Goal: Transaction & Acquisition: Purchase product/service

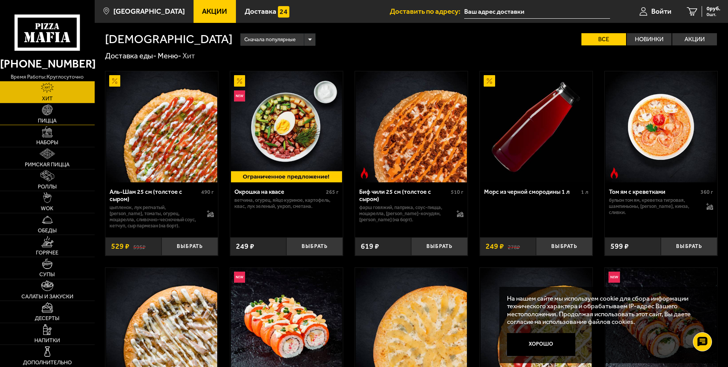
click at [44, 112] on img at bounding box center [47, 110] width 11 height 11
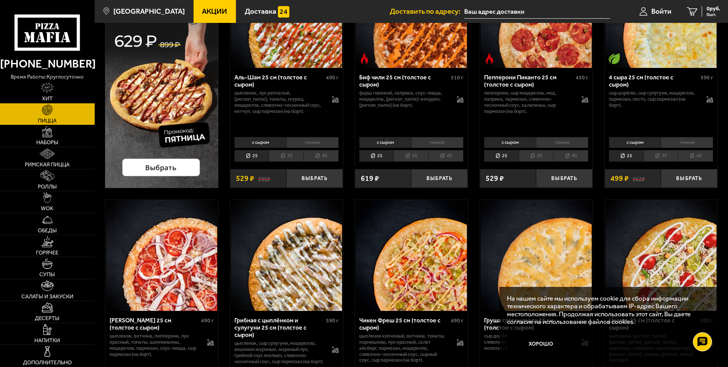
scroll to position [76, 0]
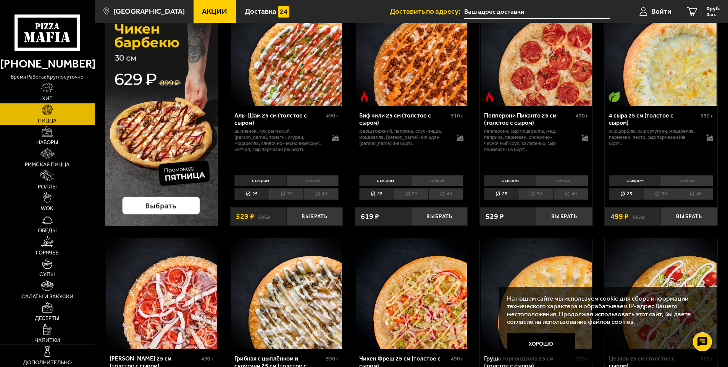
click at [360, 195] on li "30" at bounding box center [411, 194] width 35 height 12
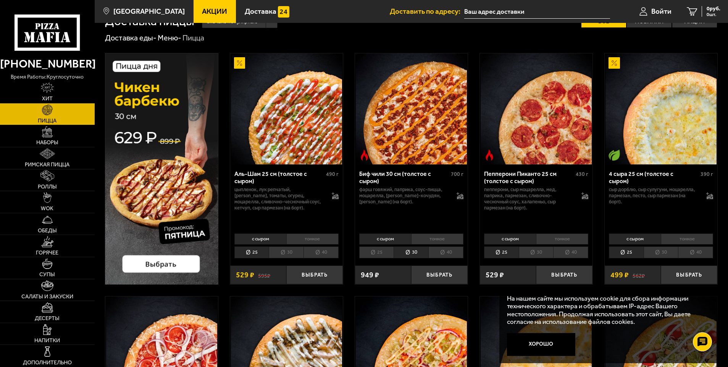
scroll to position [0, 0]
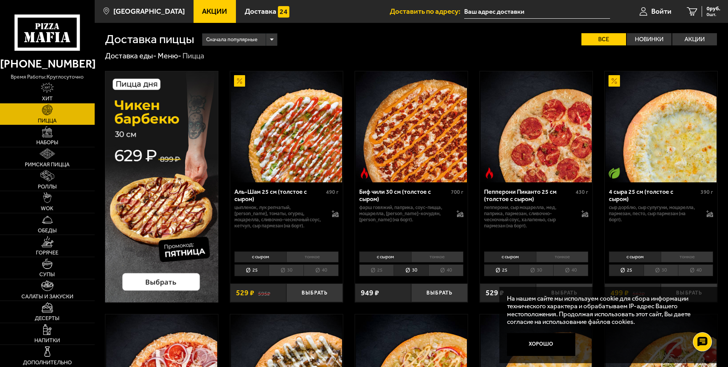
click at [360, 259] on li "тонкое" at bounding box center [437, 257] width 52 height 11
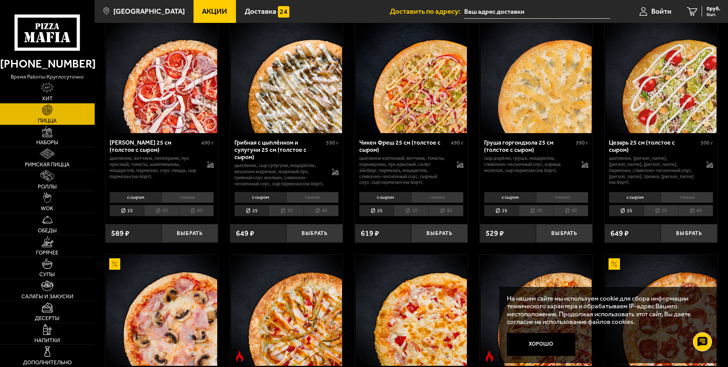
scroll to position [496, 0]
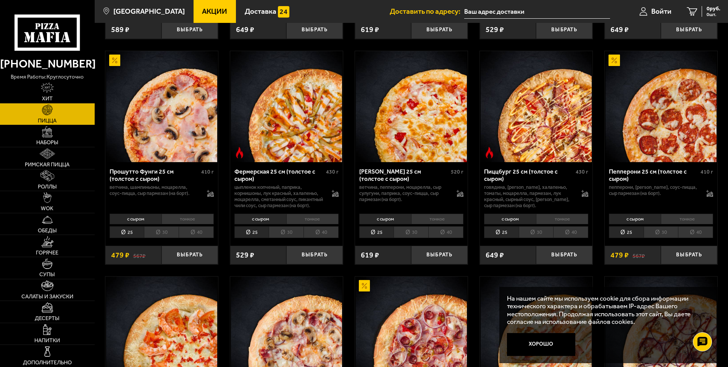
click at [360, 238] on li "30" at bounding box center [536, 232] width 35 height 12
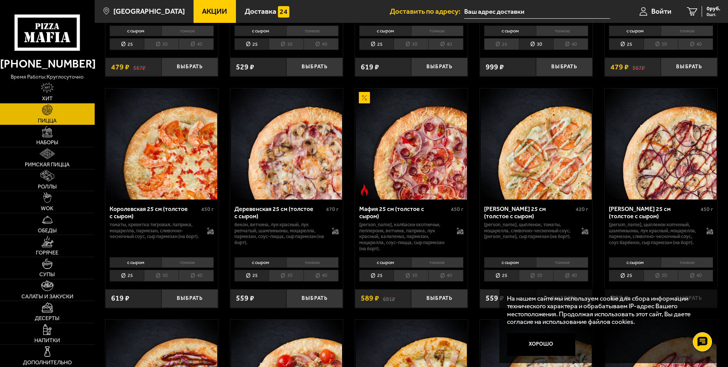
scroll to position [687, 0]
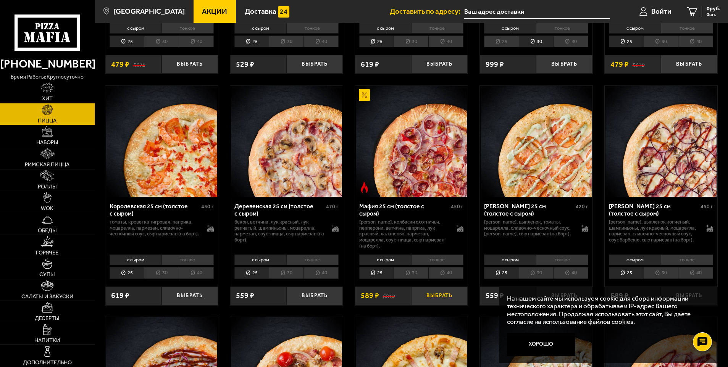
click at [360, 305] on button "Выбрать" at bounding box center [439, 296] width 57 height 19
click at [360, 11] on span "589 руб." at bounding box center [711, 8] width 20 height 5
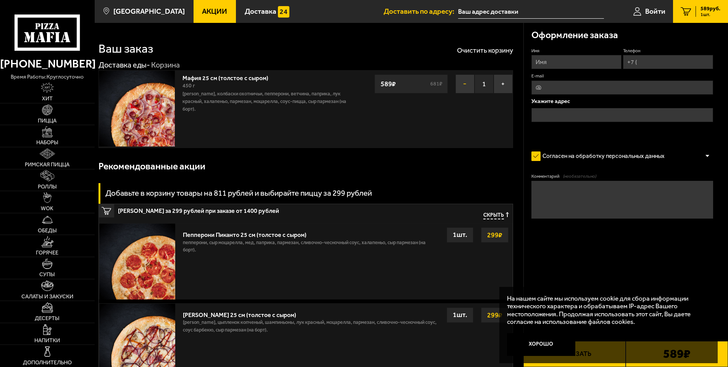
click at [360, 87] on button "−" at bounding box center [465, 83] width 19 height 19
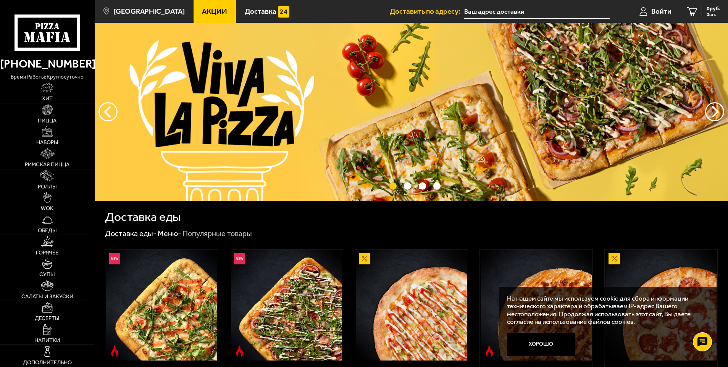
click at [43, 114] on img at bounding box center [47, 110] width 11 height 11
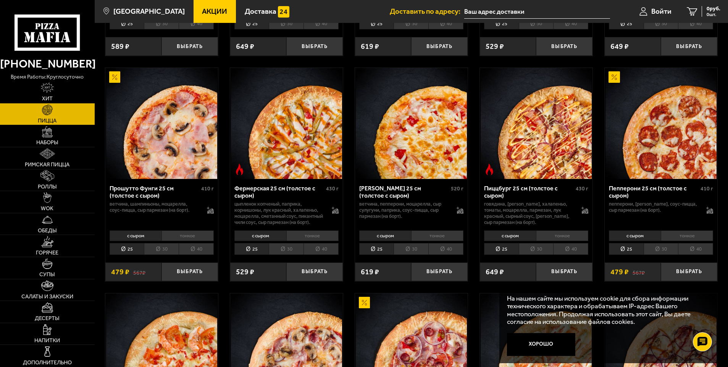
scroll to position [496, 0]
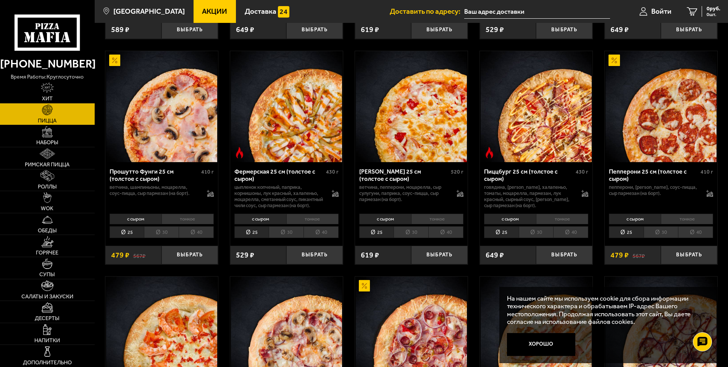
click at [659, 238] on li "30" at bounding box center [661, 232] width 35 height 12
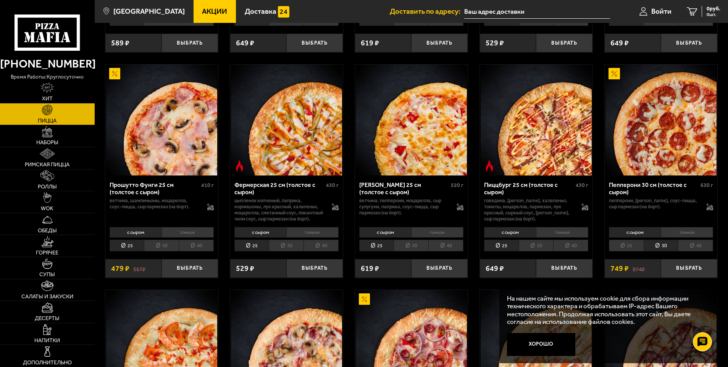
scroll to position [535, 0]
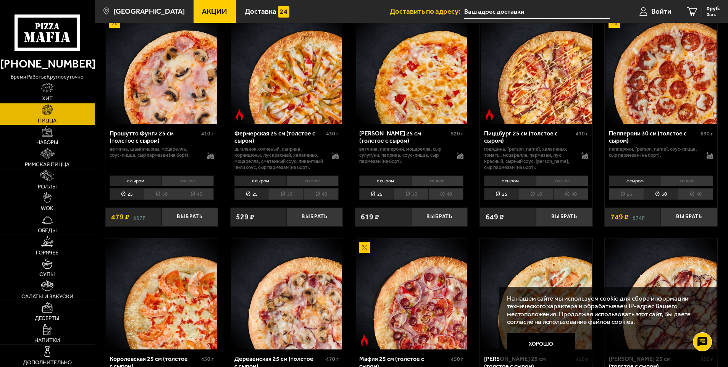
click at [689, 186] on li "тонкое" at bounding box center [687, 181] width 52 height 11
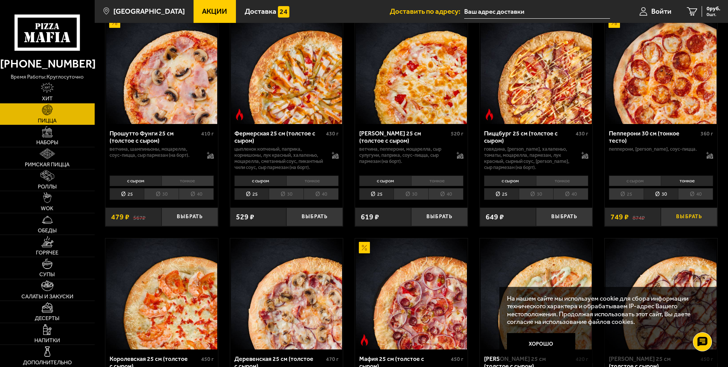
click at [682, 226] on button "Выбрать" at bounding box center [689, 217] width 57 height 19
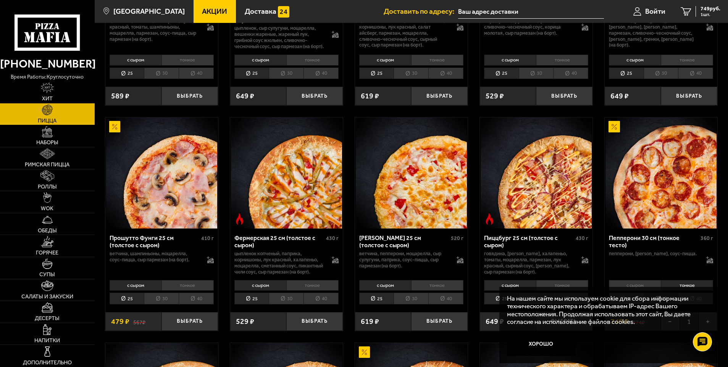
scroll to position [458, 0]
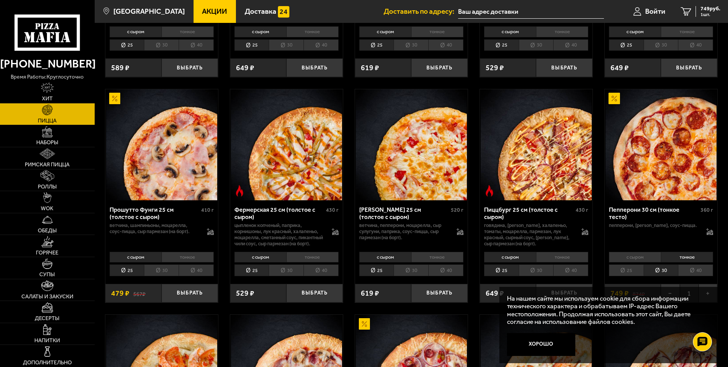
click at [407, 276] on li "30" at bounding box center [411, 271] width 35 height 12
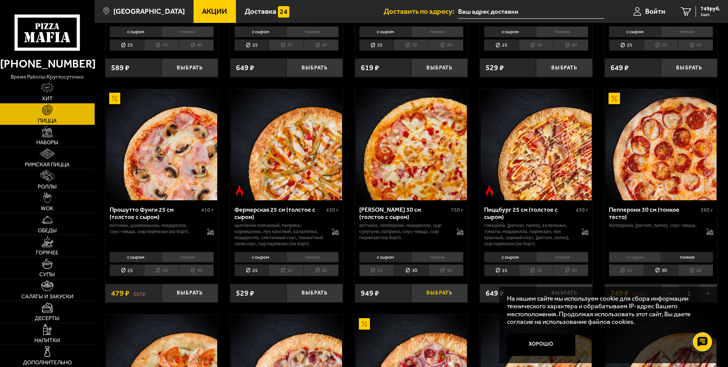
click at [433, 303] on button "Выбрать" at bounding box center [439, 293] width 57 height 19
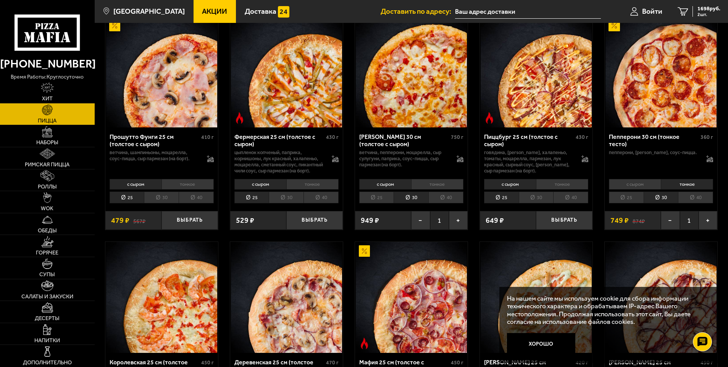
scroll to position [535, 0]
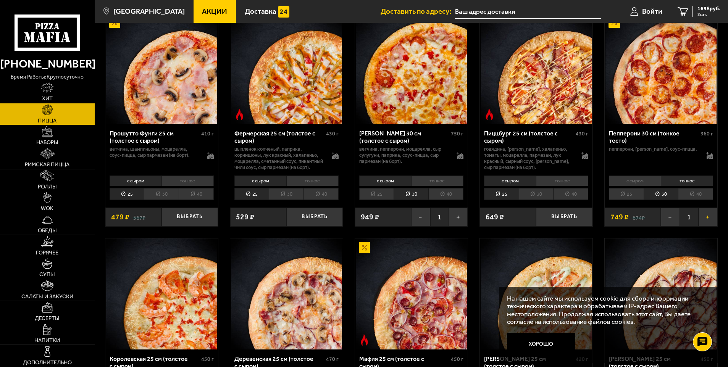
click at [711, 226] on button "+" at bounding box center [708, 217] width 19 height 19
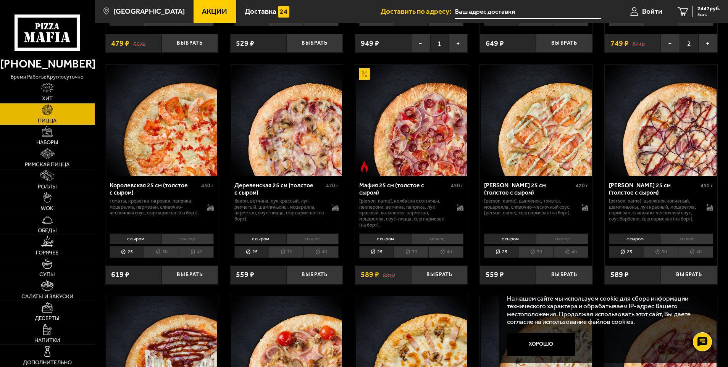
scroll to position [725, 0]
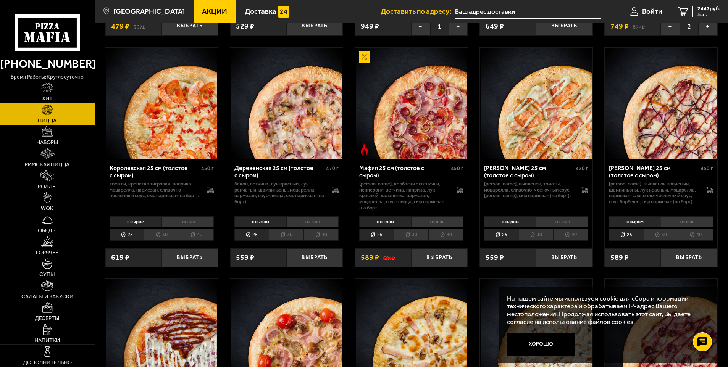
click at [411, 241] on li "30" at bounding box center [411, 235] width 35 height 12
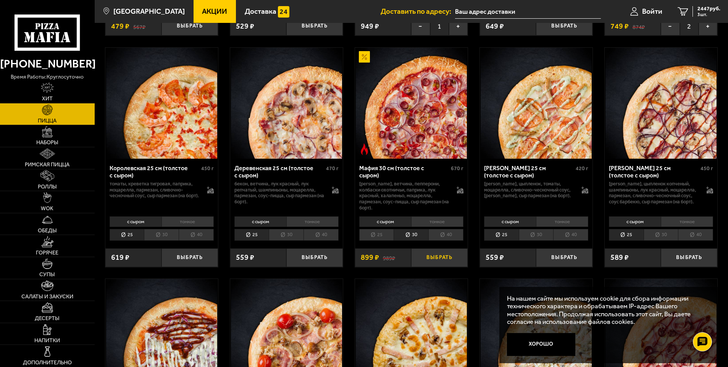
click at [439, 265] on button "Выбрать" at bounding box center [439, 258] width 57 height 19
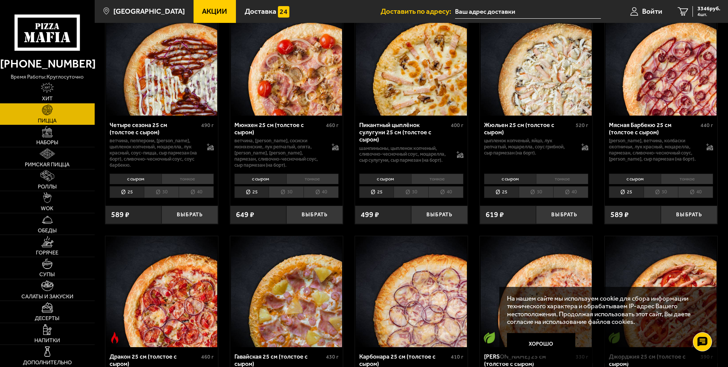
scroll to position [993, 0]
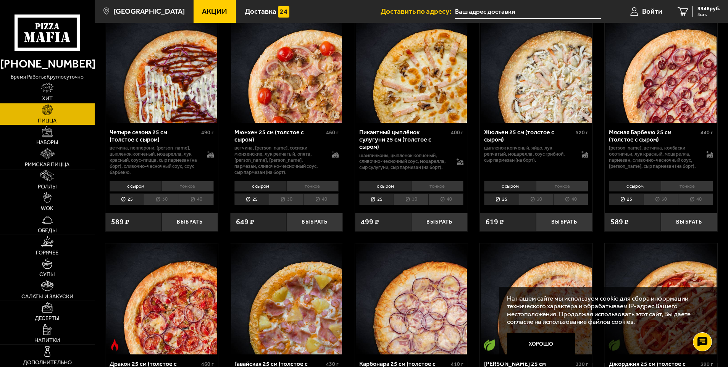
click at [658, 205] on li "30" at bounding box center [661, 200] width 35 height 12
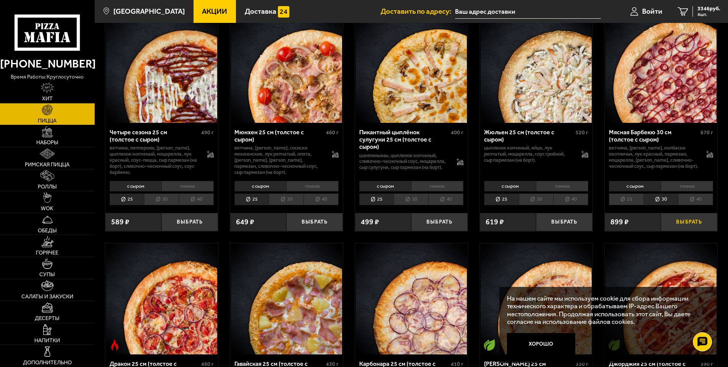
click at [688, 232] on button "Выбрать" at bounding box center [689, 222] width 57 height 19
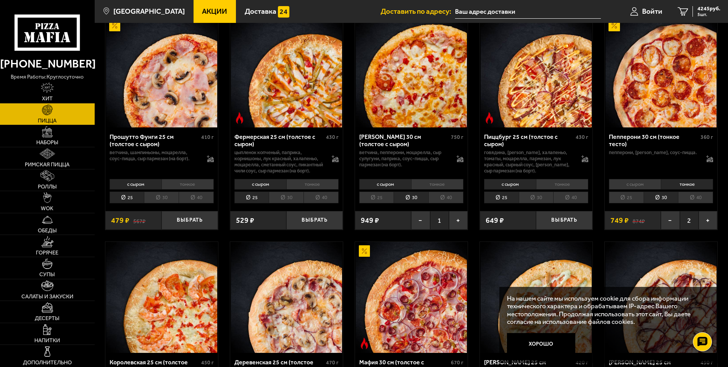
scroll to position [535, 0]
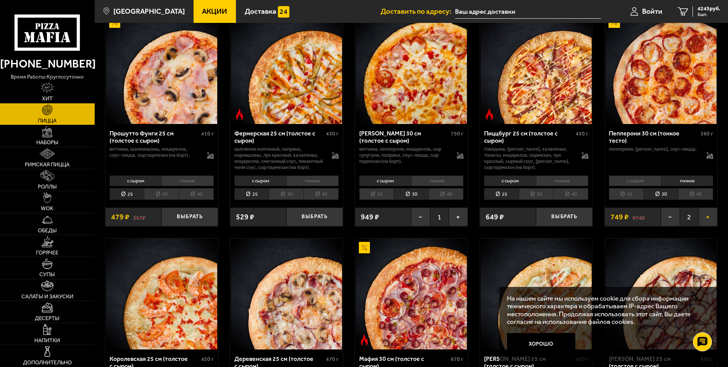
click at [704, 226] on button "+" at bounding box center [708, 217] width 19 height 19
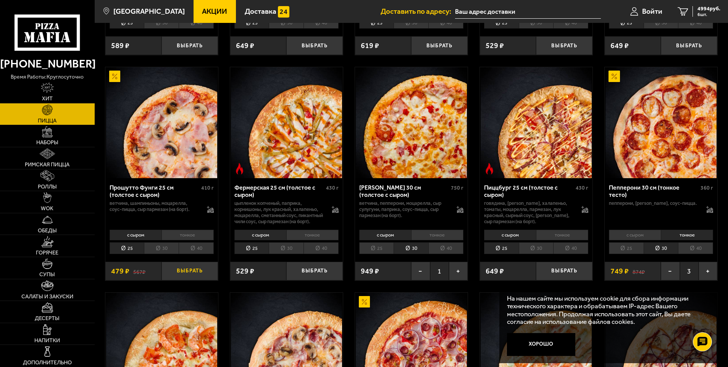
scroll to position [496, 0]
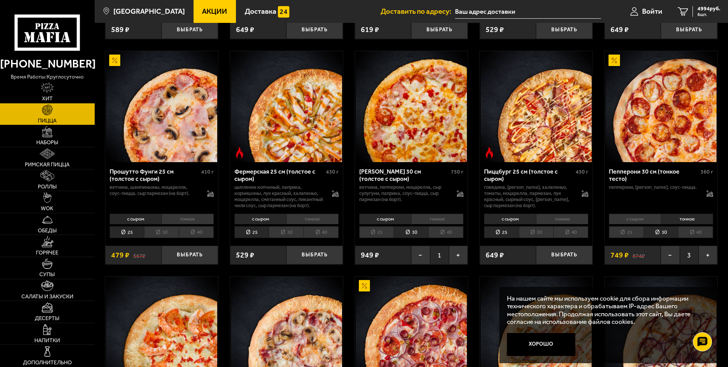
click at [163, 238] on li "30" at bounding box center [161, 232] width 35 height 12
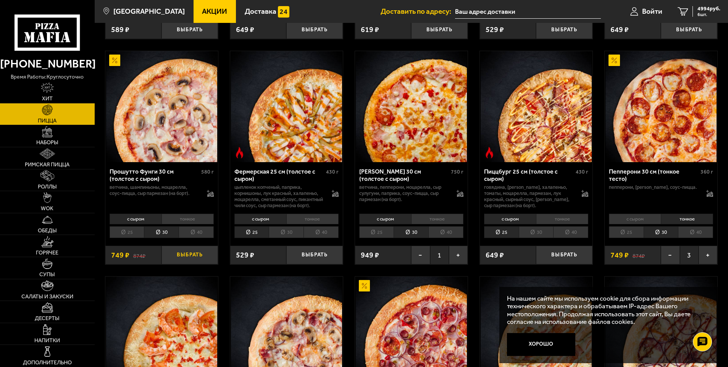
click at [186, 265] on button "Выбрать" at bounding box center [190, 255] width 57 height 19
click at [211, 265] on button "+" at bounding box center [208, 255] width 19 height 19
click at [703, 10] on span "6492 руб." at bounding box center [709, 8] width 23 height 5
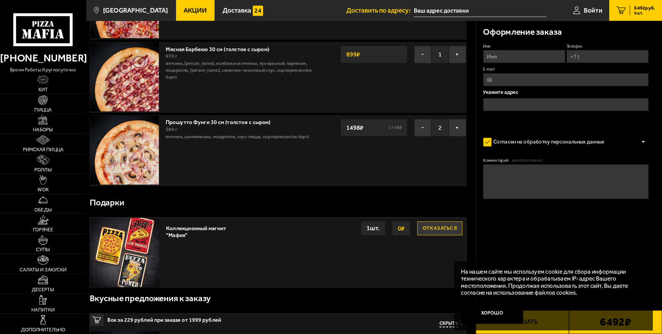
scroll to position [305, 0]
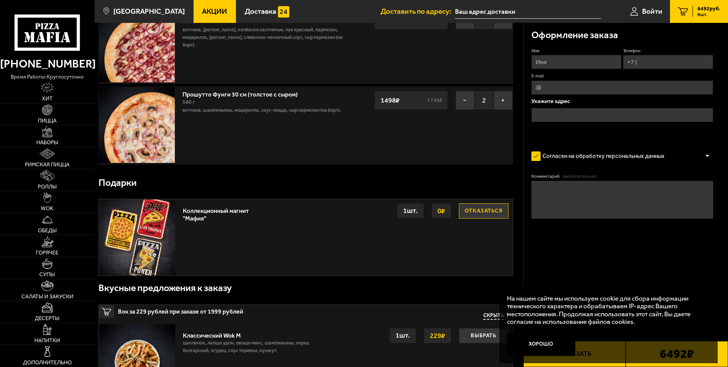
click at [554, 58] on input "Имя" at bounding box center [577, 62] width 90 height 14
type input "[PERSON_NAME]"
click at [659, 63] on input "Телефон" at bounding box center [668, 62] width 90 height 14
type input "[PHONE_NUMBER]"
click at [572, 114] on input "text" at bounding box center [623, 115] width 182 height 14
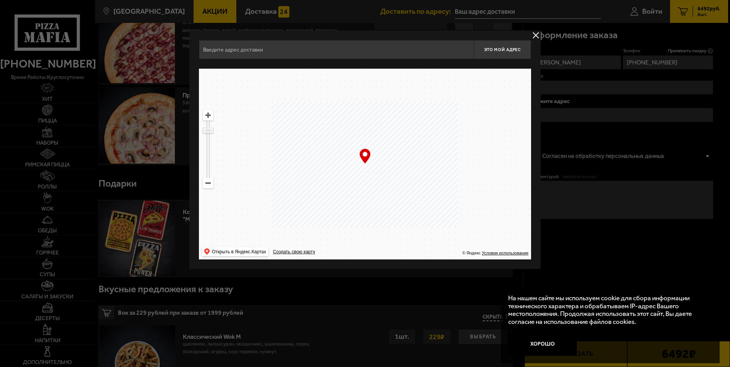
click at [212, 130] on ymaps at bounding box center [208, 130] width 10 height 5
drag, startPoint x: 338, startPoint y: 146, endPoint x: 375, endPoint y: 110, distance: 51.9
click at [423, 38] on div "Это мой адрес Найдите адрес перетащив карту … © Яндекс Условия использования От…" at bounding box center [364, 150] width 351 height 239
drag, startPoint x: 346, startPoint y: 187, endPoint x: 418, endPoint y: 88, distance: 122.7
click at [417, 91] on ymaps at bounding box center [365, 164] width 332 height 191
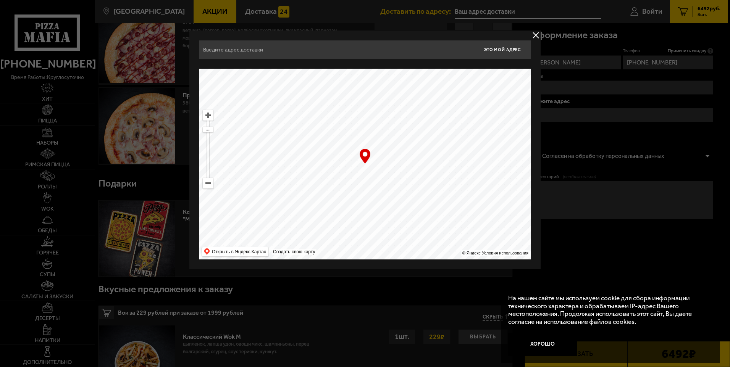
type input "[STREET_ADDRESS][PERSON_NAME]"
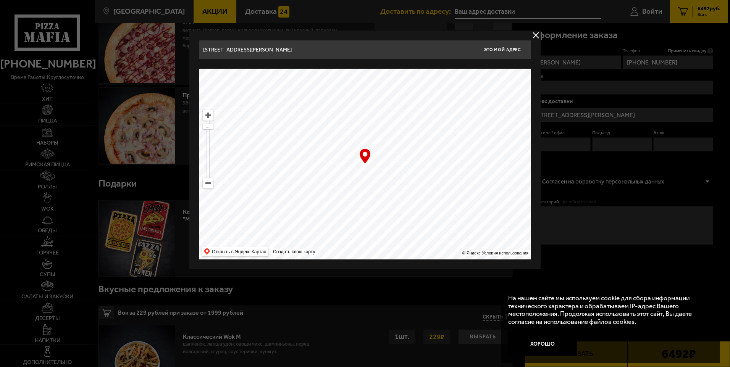
drag, startPoint x: 370, startPoint y: 174, endPoint x: 420, endPoint y: 220, distance: 67.9
click at [420, 220] on ymaps at bounding box center [365, 164] width 332 height 191
type input "[STREET_ADDRESS]"
drag, startPoint x: 381, startPoint y: 192, endPoint x: 380, endPoint y: 131, distance: 61.1
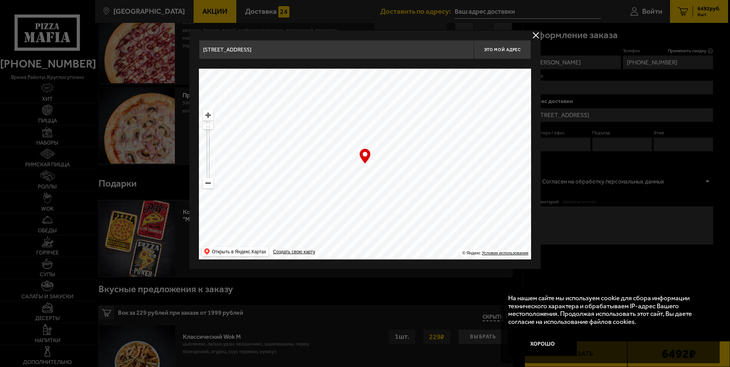
click at [381, 131] on ymaps at bounding box center [365, 164] width 332 height 191
drag, startPoint x: 417, startPoint y: 197, endPoint x: 381, endPoint y: 93, distance: 110.1
click at [381, 93] on ymaps at bounding box center [365, 164] width 332 height 191
drag, startPoint x: 403, startPoint y: 185, endPoint x: 431, endPoint y: 150, distance: 45.4
click at [431, 150] on ymaps at bounding box center [365, 164] width 332 height 191
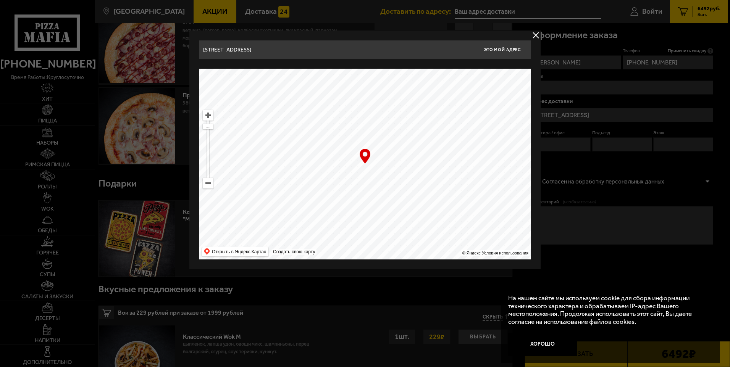
type input "10-я [STREET_ADDRESS]"
drag, startPoint x: 406, startPoint y: 194, endPoint x: 475, endPoint y: 216, distance: 72.6
click at [475, 216] on ymaps at bounding box center [365, 164] width 332 height 191
type input "[STREET_ADDRESS]"
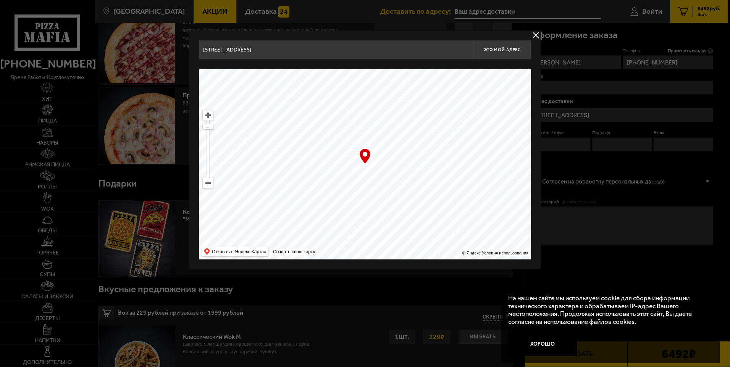
drag, startPoint x: 359, startPoint y: 176, endPoint x: 370, endPoint y: 179, distance: 11.0
click at [370, 178] on ymaps at bounding box center [365, 164] width 332 height 191
drag, startPoint x: 308, startPoint y: 113, endPoint x: 304, endPoint y: 129, distance: 17.0
click at [304, 138] on ymaps at bounding box center [365, 164] width 332 height 191
drag, startPoint x: 292, startPoint y: 50, endPoint x: 194, endPoint y: 51, distance: 97.4
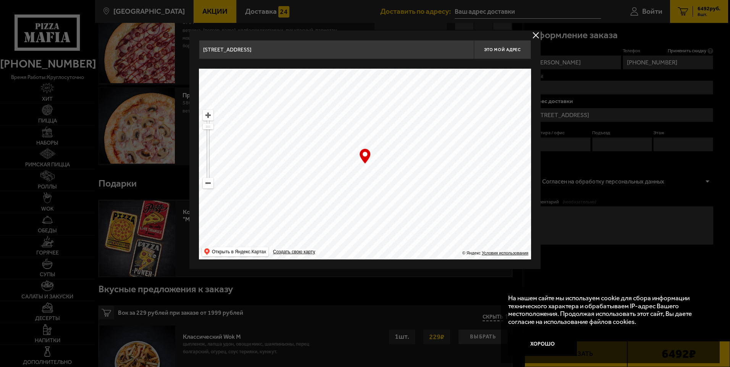
click at [194, 51] on div "[STREET_ADDRESS] Это мой адрес Найдите адрес перетащив карту … © Яндекс Условия…" at bounding box center [364, 150] width 351 height 239
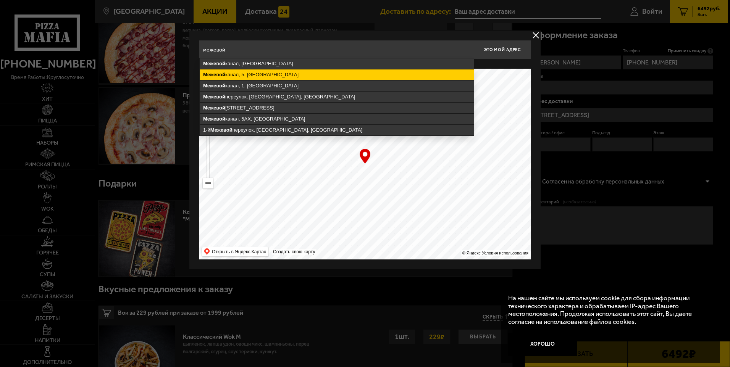
click at [297, 74] on ymaps "Межевой канал, 5, [GEOGRAPHIC_DATA]" at bounding box center [337, 74] width 274 height 11
type input "[GEOGRAPHIC_DATA], Межевой канал, 5"
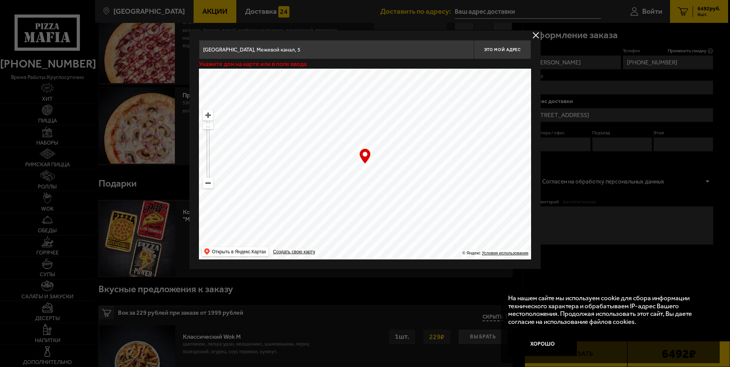
type input "Межевой канал, 5"
click at [312, 52] on input "[GEOGRAPHIC_DATA], Межевой канал, 5" at bounding box center [336, 49] width 275 height 19
click at [357, 51] on input "[GEOGRAPHIC_DATA], [GEOGRAPHIC_DATA], 5 главные ворота порта" at bounding box center [336, 49] width 275 height 19
type input "[GEOGRAPHIC_DATA], [GEOGRAPHIC_DATA], 5 главные ворота порта"
drag, startPoint x: 318, startPoint y: 186, endPoint x: 356, endPoint y: 168, distance: 42.2
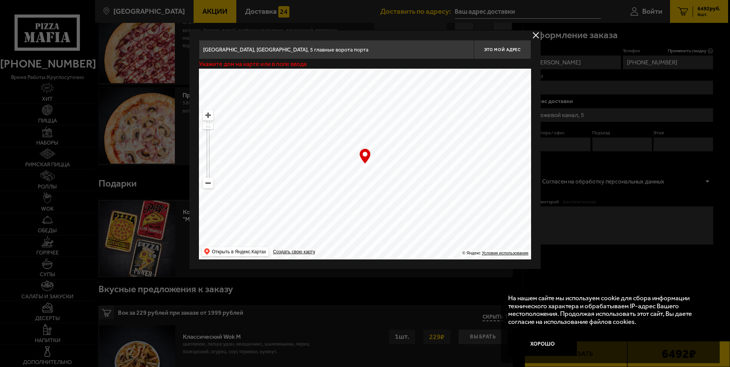
click at [356, 168] on ymaps at bounding box center [365, 164] width 332 height 191
type input "Межевой канал, 5БО"
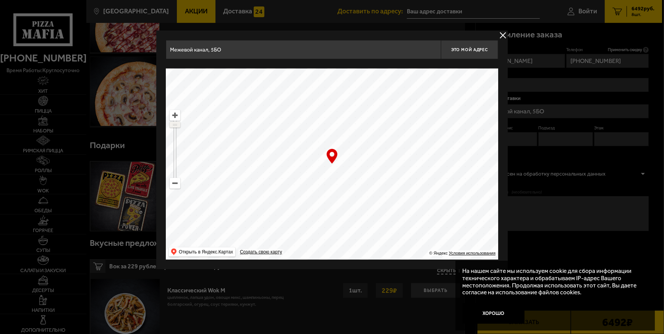
click at [177, 124] on ymaps at bounding box center [175, 124] width 10 height 5
drag, startPoint x: 312, startPoint y: 185, endPoint x: 250, endPoint y: 183, distance: 61.1
click at [250, 184] on ymaps at bounding box center [332, 164] width 332 height 191
click at [469, 50] on span "Это мой адрес" at bounding box center [469, 49] width 37 height 5
type input "Межевой канал, 5БО"
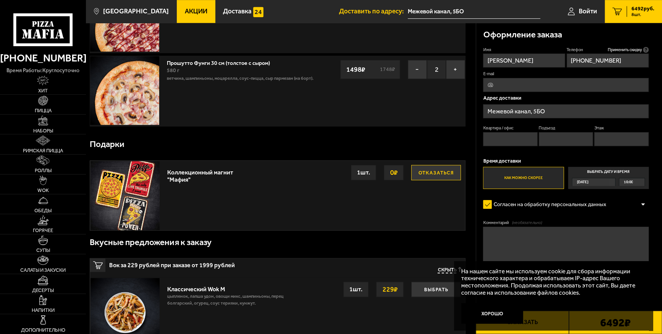
click at [521, 241] on textarea "Комментарий (необязательно)" at bounding box center [566, 244] width 166 height 34
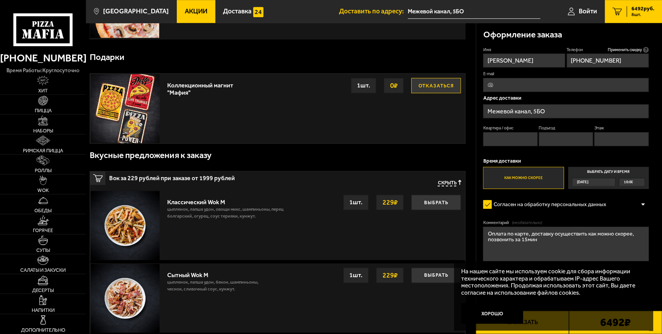
scroll to position [340, 0]
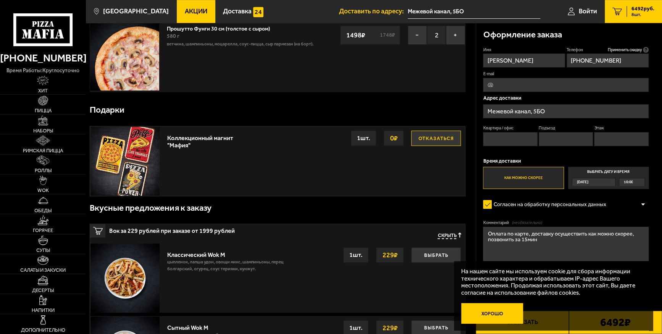
type textarea "Оплата по карте, доставку осуществить как можно скорее, позвонить за 15мин"
click at [498, 315] on button "Хорошо" at bounding box center [492, 313] width 62 height 21
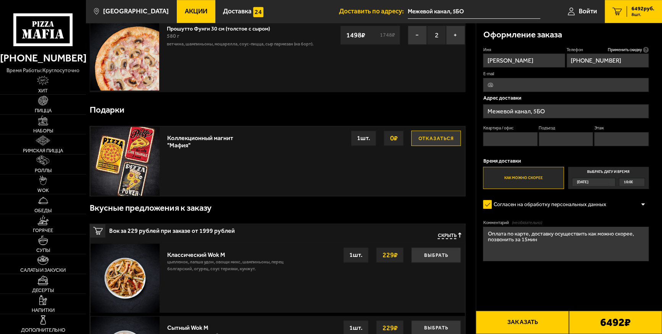
click at [520, 323] on button "Заказать" at bounding box center [522, 322] width 93 height 23
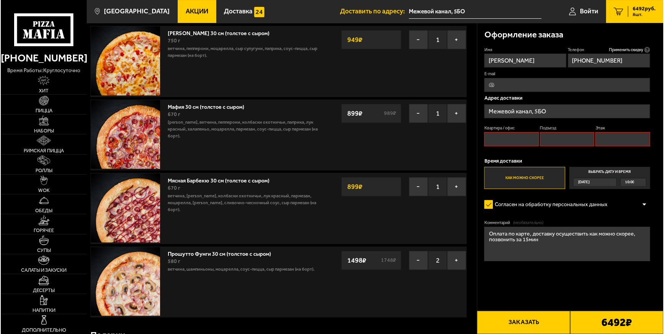
scroll to position [65, 0]
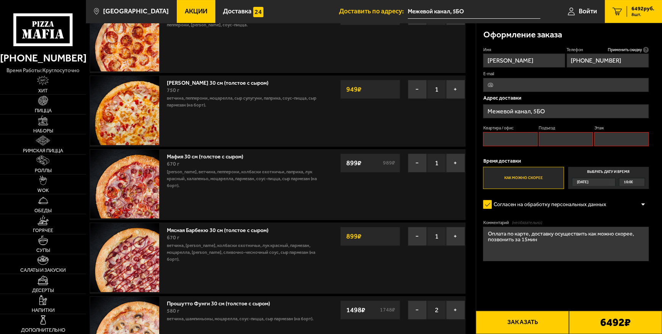
click at [505, 137] on input "Квартира / офис" at bounding box center [510, 139] width 55 height 14
type input "1"
click at [556, 142] on input "Подъезд" at bounding box center [566, 139] width 55 height 14
type input "1"
click at [602, 142] on input "Этаж" at bounding box center [621, 139] width 55 height 14
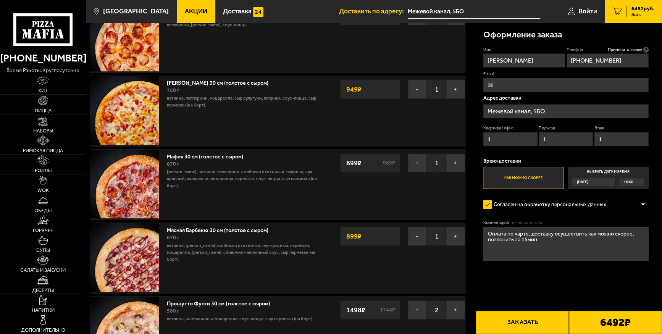
type input "1"
click at [619, 287] on form "Имя [PERSON_NAME] Телефон Применить скидку Вы будете зарегистрированы автоматич…" at bounding box center [566, 174] width 166 height 255
click at [517, 322] on button "Заказать" at bounding box center [522, 322] width 93 height 23
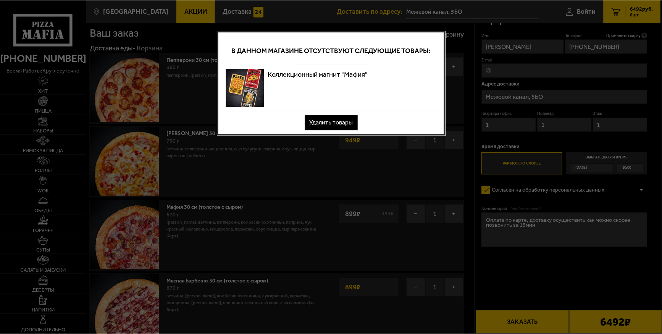
scroll to position [0, 0]
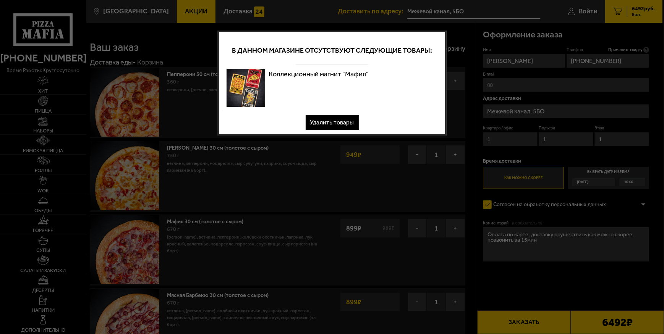
click at [340, 79] on p "Коллекционный магнит "Мафия"" at bounding box center [318, 74] width 100 height 11
click at [462, 191] on div at bounding box center [332, 167] width 664 height 334
click at [246, 87] on img at bounding box center [245, 88] width 38 height 38
click at [294, 78] on p "Коллекционный магнит "Мафия"" at bounding box center [318, 74] width 100 height 11
click at [294, 77] on p "Коллекционный магнит "Мафия"" at bounding box center [318, 74] width 100 height 11
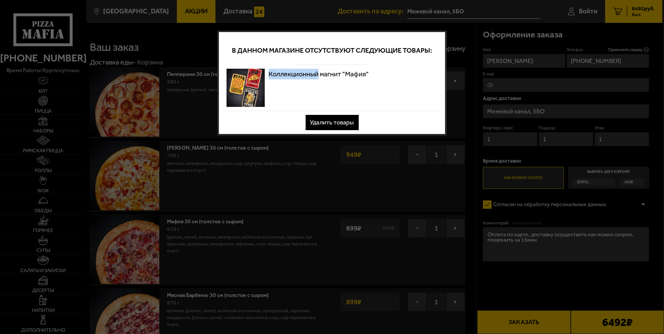
drag, startPoint x: 294, startPoint y: 77, endPoint x: 338, endPoint y: 126, distance: 65.4
click at [338, 126] on button "Удалить товары" at bounding box center [331, 122] width 53 height 15
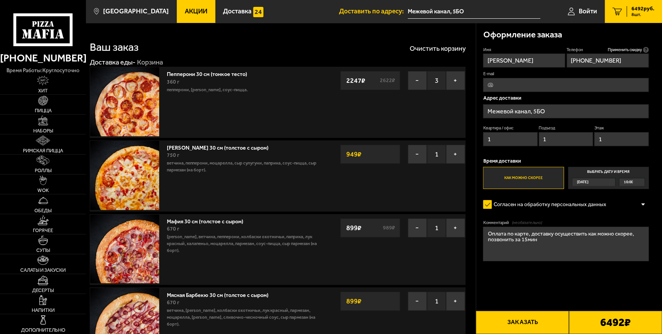
click at [525, 323] on button "Заказать" at bounding box center [522, 322] width 93 height 23
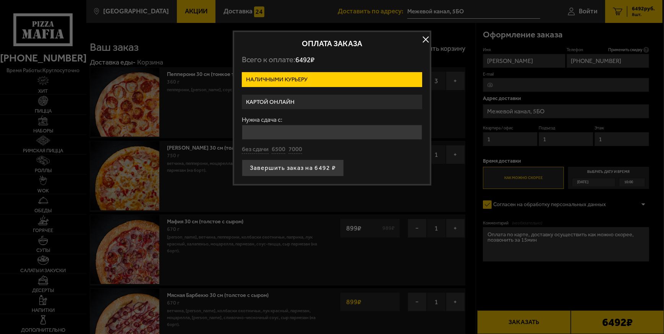
click at [314, 101] on label "Картой онлайн" at bounding box center [332, 102] width 180 height 15
click at [0, 0] on input "Картой онлайн" at bounding box center [0, 0] width 0 height 0
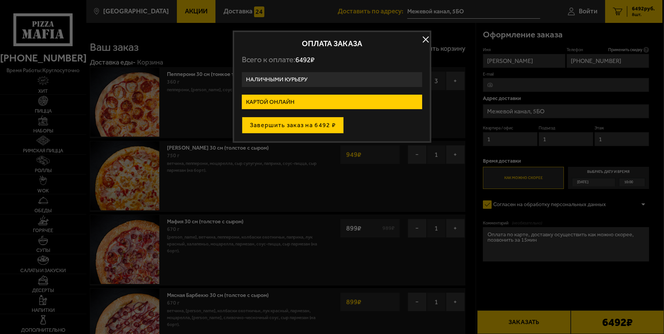
click at [307, 127] on button "Завершить заказ на 6492 ₽" at bounding box center [293, 125] width 102 height 17
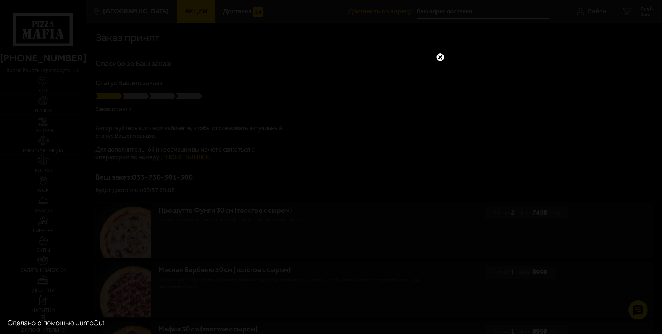
click at [440, 56] on link at bounding box center [440, 57] width 10 height 10
